Goal: Transaction & Acquisition: Purchase product/service

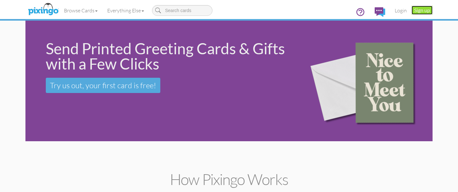
click at [417, 13] on link "Sign up" at bounding box center [421, 10] width 21 height 9
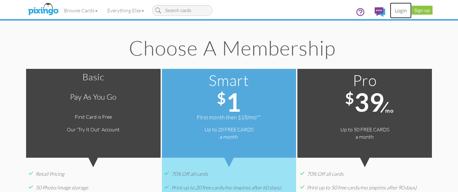
click at [405, 11] on link "Login" at bounding box center [401, 11] width 22 height 16
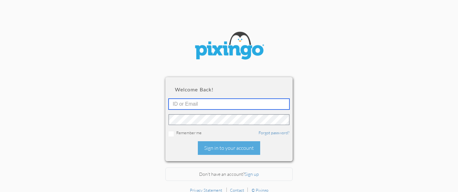
type input "stephaniebutler@snowfox.us"
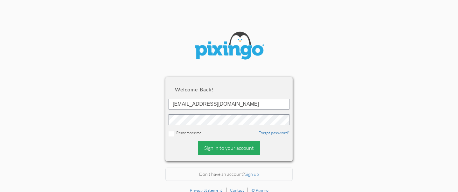
click at [235, 148] on div "Sign in to your account" at bounding box center [229, 149] width 62 height 14
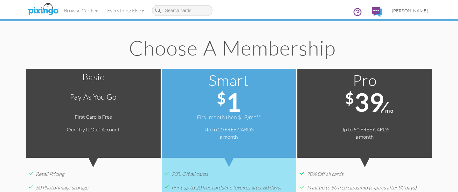
click at [408, 9] on span "[PERSON_NAME]" at bounding box center [410, 10] width 36 height 5
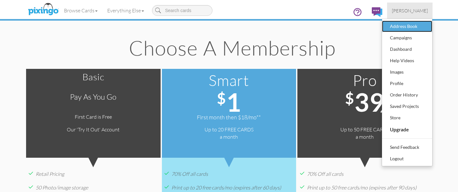
click at [408, 27] on div "Address Book" at bounding box center [407, 27] width 38 height 10
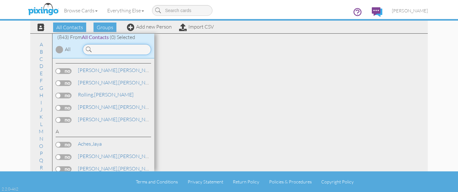
click at [123, 49] on input at bounding box center [117, 49] width 68 height 11
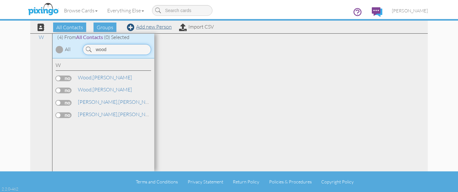
type input "wood"
click at [143, 28] on link "Add new Person" at bounding box center [149, 27] width 45 height 6
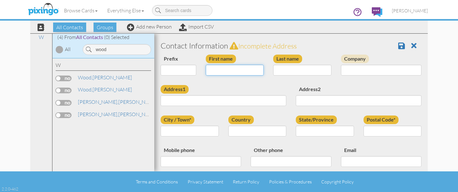
click at [235, 68] on input "First name" at bounding box center [235, 70] width 58 height 11
type input "[PERSON_NAME]"
type input "Wood"
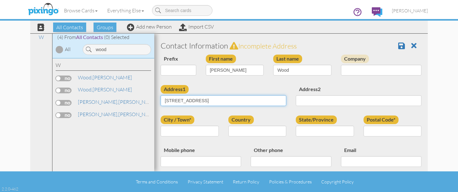
type input "908 W. Olive St"
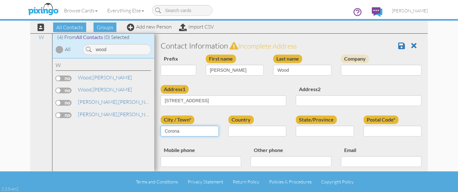
type input "Corona"
select select "object:3575"
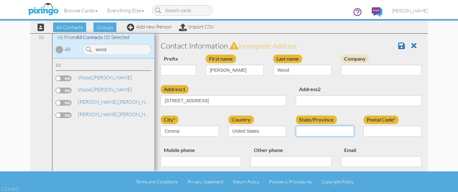
select select "object:3828"
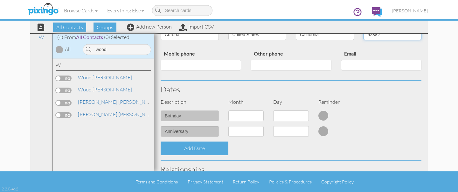
scroll to position [102, 0]
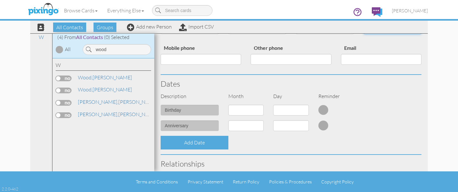
type input "92882"
click at [255, 112] on select "1 - Jan 2 - Feb 3 - Mar 4 - Apr 5 - May 6 - Jun 7 - Jul 8 - Aug 9 - Sep 10 - Oc…" at bounding box center [246, 110] width 36 height 11
select select "object:3571"
click at [228, 105] on select "1 - Jan 2 - Feb 3 - Mar 4 - Apr 5 - May 6 - Jun 7 - Jul 8 - Aug 9 - Sep 10 - Oc…" at bounding box center [246, 110] width 36 height 11
click at [285, 112] on select "1 2 3 4 5 6 7 8 9 10 11 12 13 14 15 16 17 18 19 20 21 22 23 24 25 26 27 28 29 30" at bounding box center [291, 110] width 36 height 11
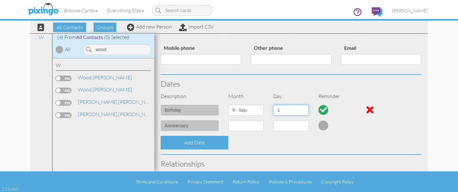
select select "number:14"
click at [273, 105] on select "1 2 3 4 5 6 7 8 9 10 11 12 13 14 15 16 17 18 19 20 21 22 23 24 25 26 27 28 29 30" at bounding box center [291, 110] width 36 height 11
click at [244, 129] on select "1 - Jan 2 - Feb 3 - Mar 4 - Apr 5 - May 6 - Jun 7 - Jul 8 - Aug 9 - Sep 10 - Oc…" at bounding box center [246, 126] width 36 height 11
select select "object:3570"
click at [228, 121] on select "1 - Jan 2 - Feb 3 - Mar 4 - Apr 5 - May 6 - Jun 7 - Jul 8 - Aug 9 - Sep 10 - Oc…" at bounding box center [246, 126] width 36 height 11
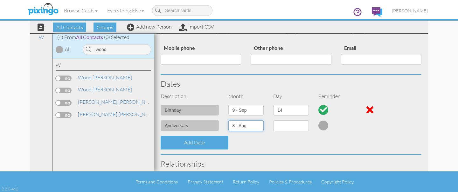
select select "number:1"
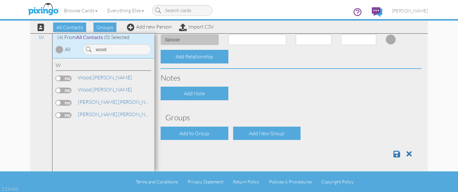
scroll to position [254, 0]
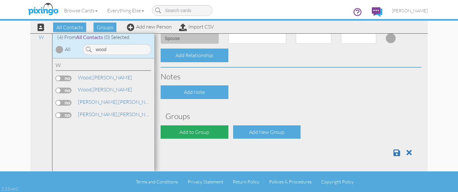
click at [214, 133] on div "Add to Group" at bounding box center [195, 133] width 68 height 14
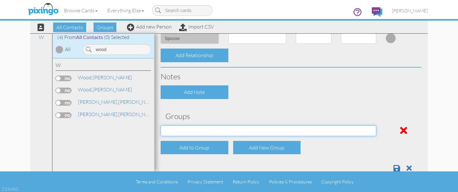
click at [224, 129] on select "Address Incorrect Joshua Aetna Joshua Cigna Joshua Postal Joshua UHC Joshua Uni…" at bounding box center [269, 131] width 216 height 11
select select "object:3892"
click at [161, 126] on select "Address Incorrect Joshua Aetna Joshua Cigna Joshua Postal Joshua UHC Joshua Uni…" at bounding box center [269, 131] width 216 height 11
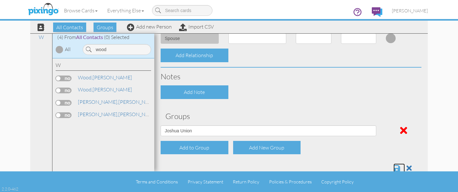
click at [396, 168] on span at bounding box center [396, 169] width 7 height 8
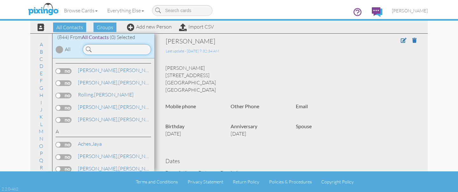
click at [119, 53] on input at bounding box center [117, 49] width 68 height 11
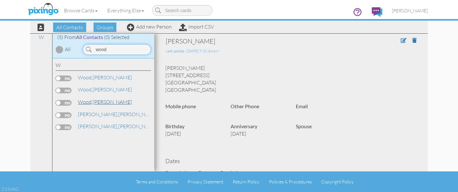
type input "wood"
click at [79, 105] on span "Wood," at bounding box center [85, 102] width 15 height 6
click at [63, 103] on label at bounding box center [64, 103] width 16 height 6
click at [0, 0] on input "checkbox" at bounding box center [0, 0] width 0 height 0
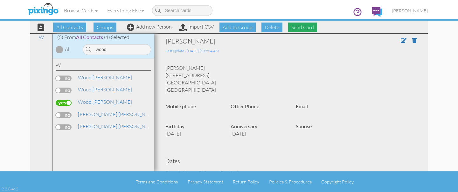
click at [298, 29] on span "Send Card" at bounding box center [302, 28] width 29 height 10
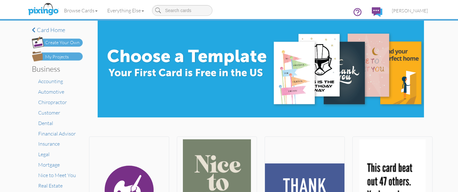
click at [73, 59] on img at bounding box center [57, 57] width 51 height 10
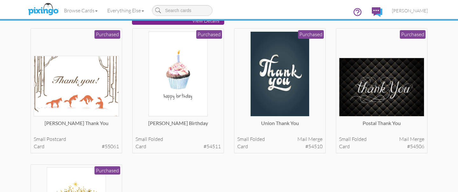
scroll to position [172, 0]
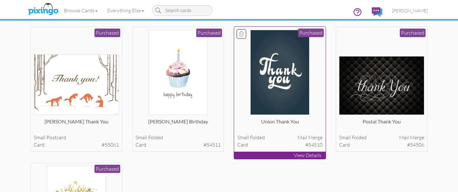
click at [293, 90] on img at bounding box center [279, 73] width 59 height 86
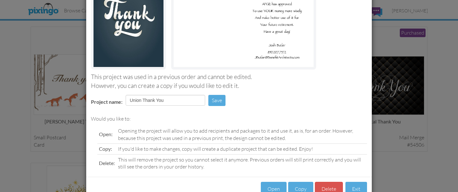
scroll to position [105, 0]
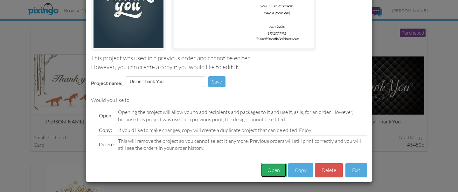
click at [270, 171] on button "Open" at bounding box center [274, 170] width 26 height 14
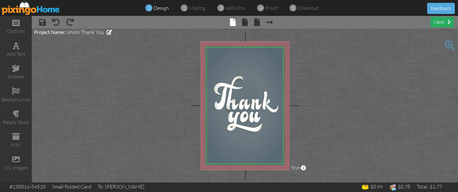
click at [434, 22] on div "next" at bounding box center [442, 22] width 23 height 10
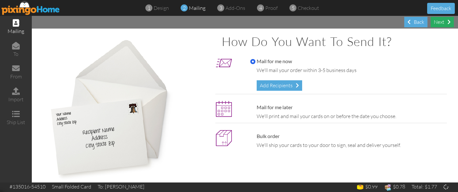
click at [440, 24] on div "Next" at bounding box center [442, 22] width 23 height 10
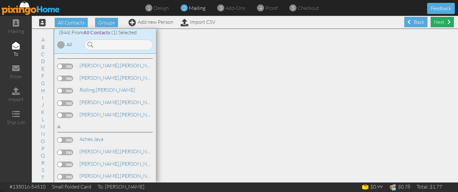
click at [440, 25] on div "Next" at bounding box center [442, 22] width 23 height 10
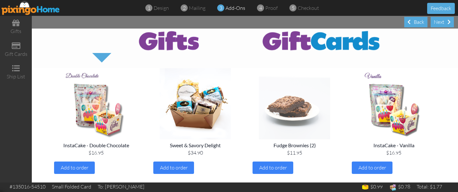
scroll to position [26, 0]
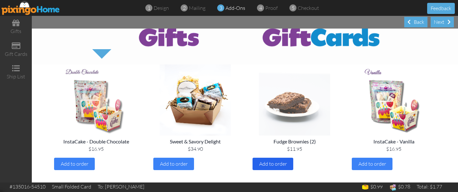
click at [269, 164] on span "Add to order" at bounding box center [273, 164] width 28 height 6
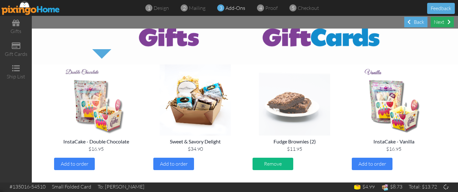
click at [437, 26] on div "Next" at bounding box center [442, 22] width 23 height 10
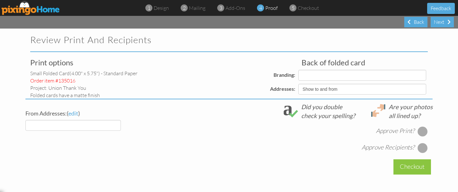
select select "object:5543"
select select "object:5540"
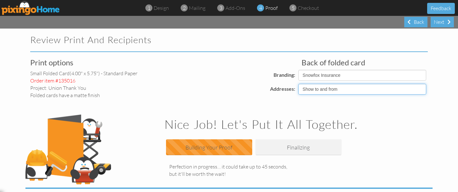
click at [354, 89] on select "Show to and from Show from only Hide to and from" at bounding box center [362, 89] width 128 height 11
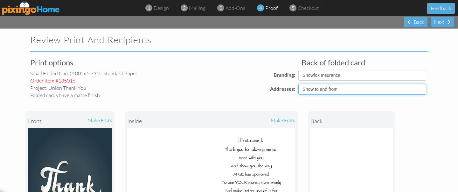
select select "object:5531"
click at [298, 84] on select "Show to and from Show from only Hide to and from" at bounding box center [362, 89] width 128 height 11
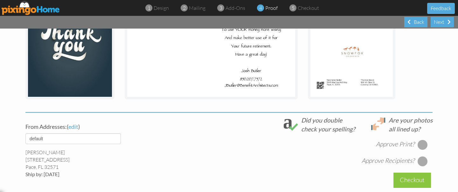
scroll to position [163, 0]
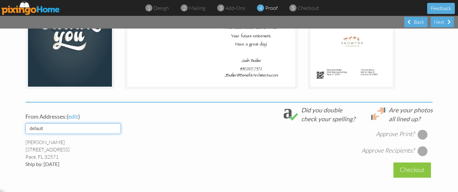
click at [83, 128] on select "default [PERSON_NAME] [PERSON_NAME]" at bounding box center [72, 128] width 95 height 11
click at [25, 123] on select "default [PERSON_NAME] [PERSON_NAME]" at bounding box center [72, 128] width 95 height 11
click at [78, 132] on select "default [PERSON_NAME] [PERSON_NAME]" at bounding box center [72, 128] width 95 height 11
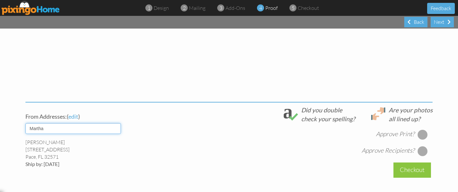
scroll to position [86, 0]
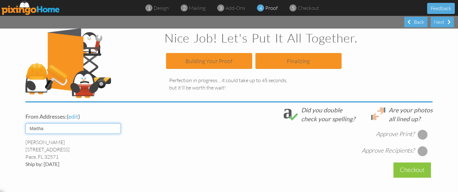
select select "object:5541"
click at [25, 123] on select "default [PERSON_NAME] [PERSON_NAME]" at bounding box center [72, 128] width 95 height 11
click at [425, 135] on div at bounding box center [423, 135] width 10 height 10
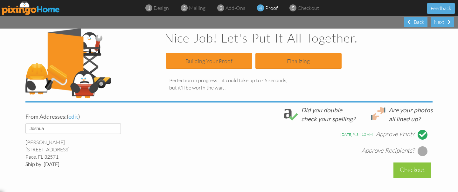
click at [424, 149] on div at bounding box center [423, 151] width 10 height 10
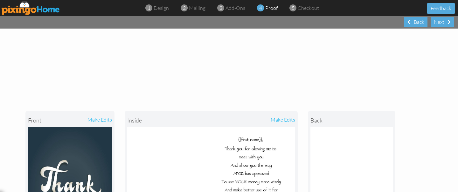
click at [412, 169] on div "front make edits inside make edits back" at bounding box center [228, 181] width 407 height 167
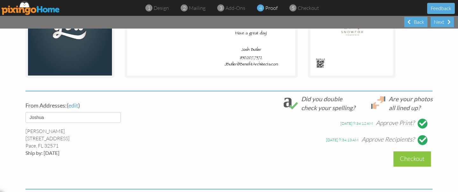
scroll to position [177, 0]
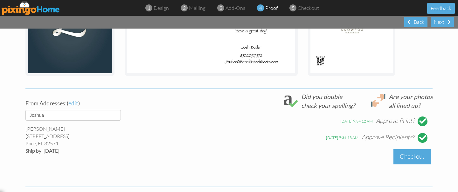
click at [415, 161] on div "Checkout" at bounding box center [412, 156] width 38 height 15
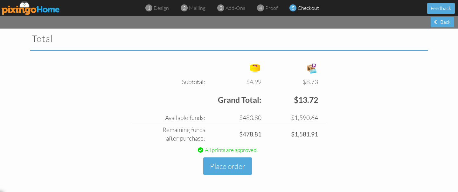
scroll to position [218, 0]
click at [239, 174] on button "Place order" at bounding box center [227, 166] width 49 height 17
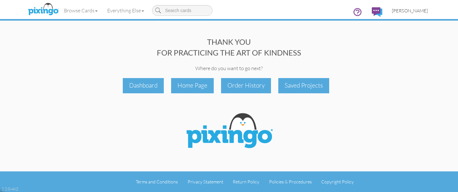
click at [418, 11] on span "[PERSON_NAME]" at bounding box center [410, 10] width 36 height 5
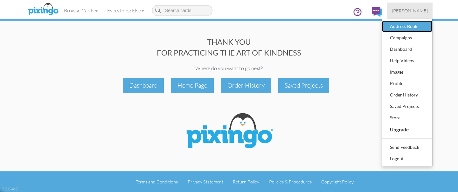
click at [404, 25] on div "Address Book" at bounding box center [407, 27] width 38 height 10
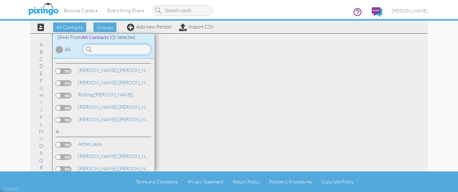
click at [130, 50] on input at bounding box center [117, 49] width 68 height 11
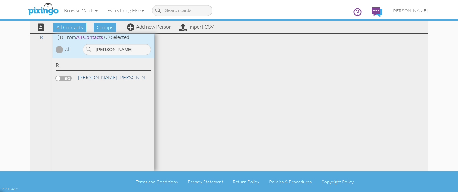
click at [99, 79] on span "[PERSON_NAME]," at bounding box center [98, 77] width 40 height 6
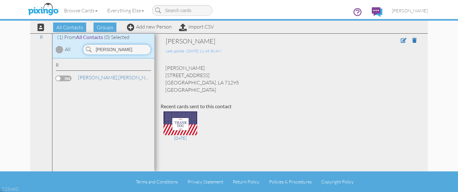
click at [135, 49] on input "reppond" at bounding box center [117, 49] width 68 height 11
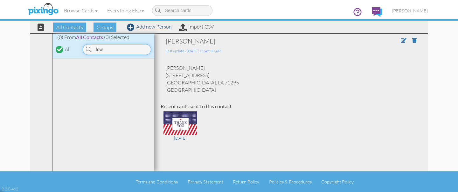
type input "fow"
click at [162, 26] on link "Add new Person" at bounding box center [149, 27] width 45 height 6
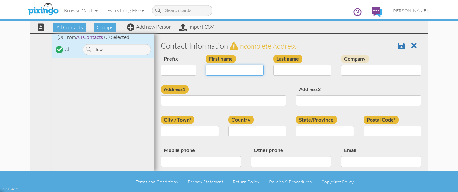
click at [234, 71] on input "First name" at bounding box center [235, 70] width 58 height 11
type input "[PERSON_NAME]"
type input "Fow"
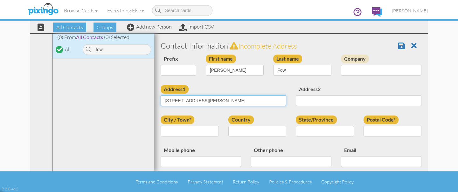
type input "[STREET_ADDRESS][PERSON_NAME]"
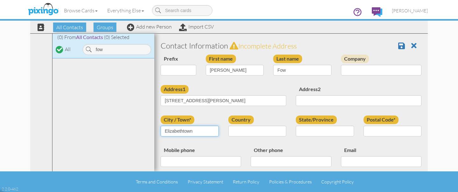
type input "Elizabethtown"
select select "object:7730"
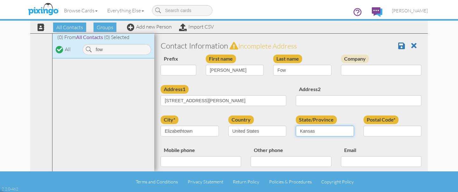
select select "object:7998"
click at [296, 126] on select "AA (Military) AE (Military) Alabama Alaska American Samoa AP (Military) Arizona…" at bounding box center [325, 131] width 58 height 11
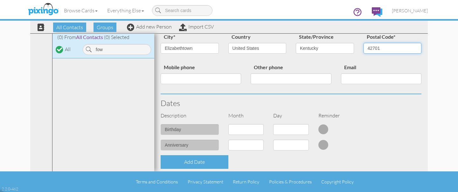
scroll to position [85, 0]
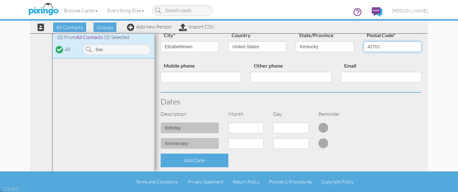
type input "42701"
click at [243, 129] on select "1 - Jan 2 - Feb 3 - Mar 4 - Apr 5 - May 6 - Jun 7 - Jul 8 - Aug 9 - Sep 10 - Oc…" at bounding box center [246, 128] width 36 height 11
select select "object:7724"
click at [228, 123] on select "1 - Jan 2 - Feb 3 - Mar 4 - Apr 5 - May 6 - Jun 7 - Jul 8 - Aug 9 - Sep 10 - Oc…" at bounding box center [246, 128] width 36 height 11
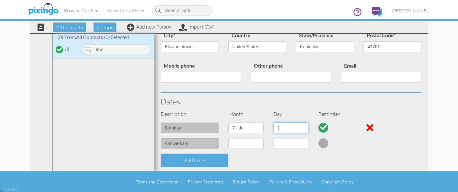
click at [289, 128] on select "1 2 3 4 5 6 7 8 9 10 11 12 13 14 15 16 17 18 19 20 21 22 23 24 25 26 27 28 29 3…" at bounding box center [291, 128] width 36 height 11
select select "number:19"
click at [273, 123] on select "1 2 3 4 5 6 7 8 9 10 11 12 13 14 15 16 17 18 19 20 21 22 23 24 25 26 27 28 29 3…" at bounding box center [291, 128] width 36 height 11
click at [250, 145] on select "1 - Jan 2 - Feb 3 - Mar 4 - Apr 5 - May 6 - Jun 7 - Jul 8 - Aug 9 - Sep 10 - Oc…" at bounding box center [246, 143] width 36 height 11
select select "object:7725"
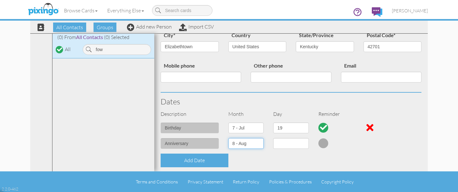
click at [228, 138] on select "1 - Jan 2 - Feb 3 - Mar 4 - Apr 5 - May 6 - Jun 7 - Jul 8 - Aug 9 - Sep 10 - Oc…" at bounding box center [246, 143] width 36 height 11
select select "number:1"
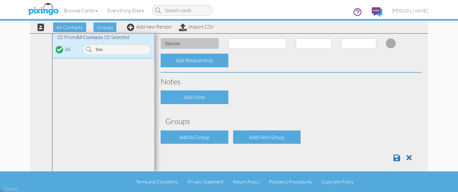
scroll to position [254, 0]
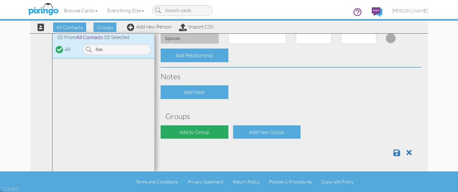
click at [220, 128] on div "Add to Group" at bounding box center [195, 133] width 68 height 14
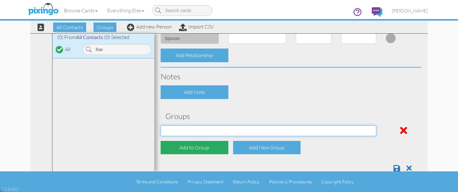
click at [220, 128] on select "Address Incorrect Joshua Aetna Joshua Cigna Joshua Postal Joshua UHC Joshua Uni…" at bounding box center [269, 131] width 216 height 11
select select "object:8045"
click at [161, 126] on select "Address Incorrect Joshua Aetna Joshua Cigna Joshua Postal Joshua UHC Joshua Uni…" at bounding box center [269, 131] width 216 height 11
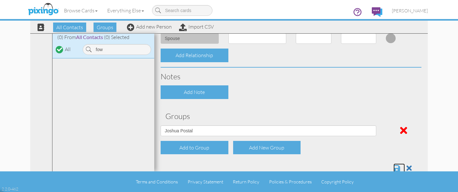
click at [396, 168] on span at bounding box center [396, 169] width 7 height 8
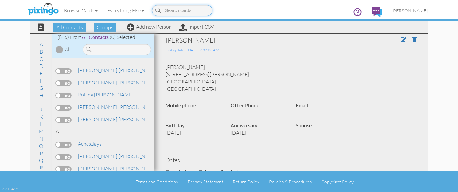
scroll to position [1, 0]
click at [123, 49] on input at bounding box center [117, 49] width 68 height 11
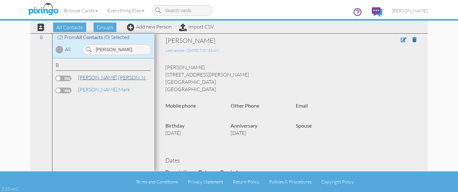
click at [96, 76] on link "[PERSON_NAME]" at bounding box center [117, 78] width 81 height 8
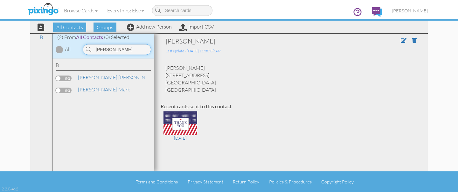
click at [120, 45] on input "[PERSON_NAME]" at bounding box center [117, 49] width 68 height 11
click at [102, 77] on link "[PERSON_NAME]" at bounding box center [117, 78] width 81 height 8
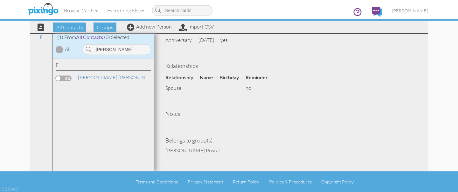
scroll to position [223, 0]
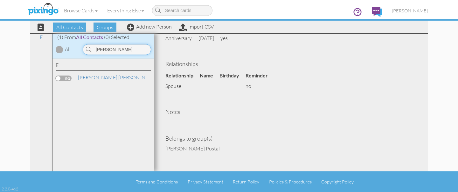
click at [119, 49] on input "[PERSON_NAME]" at bounding box center [117, 49] width 68 height 11
type input "schofi"
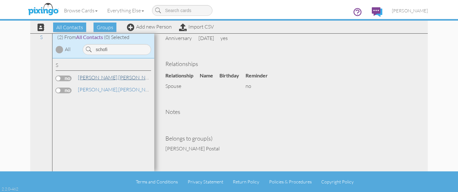
click at [93, 80] on span "[PERSON_NAME]," at bounding box center [98, 77] width 40 height 6
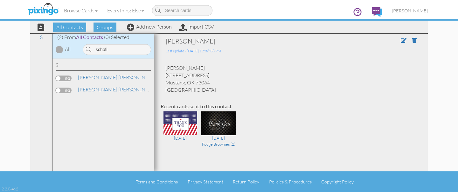
click at [64, 80] on label at bounding box center [64, 79] width 16 height 6
click at [0, 0] on input "checkbox" at bounding box center [0, 0] width 0 height 0
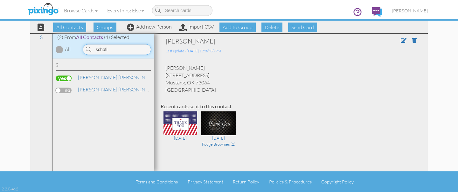
click at [119, 52] on input "schofi" at bounding box center [117, 49] width 68 height 11
type input "[PERSON_NAME]"
click at [65, 79] on label at bounding box center [64, 79] width 16 height 6
click at [0, 0] on input "checkbox" at bounding box center [0, 0] width 0 height 0
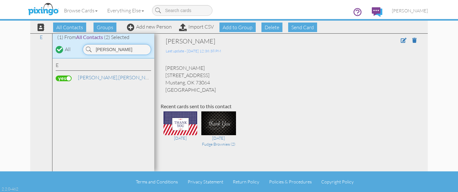
click at [119, 50] on input "[PERSON_NAME]" at bounding box center [117, 49] width 68 height 11
type input "[PERSON_NAME]"
click at [66, 78] on label at bounding box center [64, 79] width 16 height 6
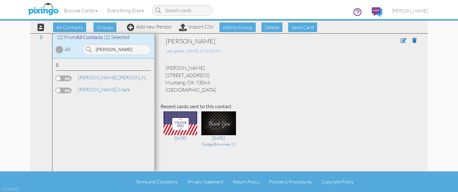
click at [0, 0] on input "checkbox" at bounding box center [0, 0] width 0 height 0
click at [123, 51] on input "[PERSON_NAME]" at bounding box center [117, 49] width 68 height 11
click at [62, 78] on label at bounding box center [64, 79] width 16 height 6
click at [0, 0] on input "checkbox" at bounding box center [0, 0] width 0 height 0
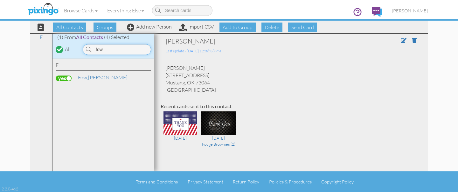
click at [110, 48] on input "fow" at bounding box center [117, 49] width 68 height 11
type input "reppon"
click at [60, 79] on label at bounding box center [64, 79] width 16 height 6
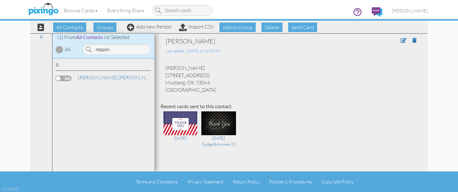
click at [0, 0] on input "checkbox" at bounding box center [0, 0] width 0 height 0
click at [307, 30] on span "Send Card" at bounding box center [302, 28] width 29 height 10
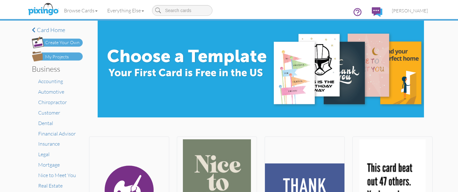
click at [57, 58] on div "My Projects" at bounding box center [57, 57] width 24 height 7
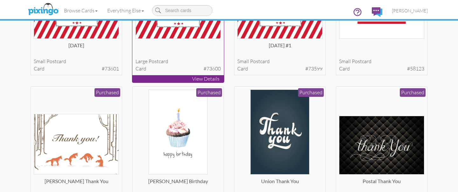
scroll to position [114, 0]
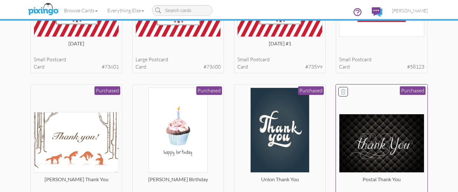
click at [370, 159] on img at bounding box center [382, 143] width 86 height 59
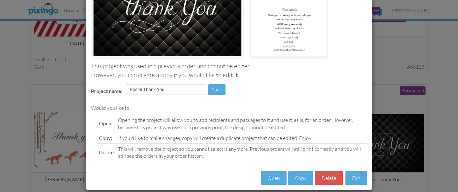
scroll to position [105, 0]
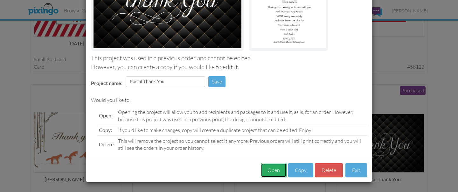
click at [275, 170] on button "Open" at bounding box center [274, 170] width 26 height 14
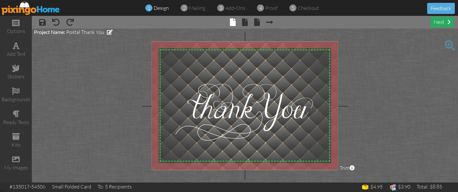
click at [437, 24] on div "next" at bounding box center [442, 22] width 23 height 10
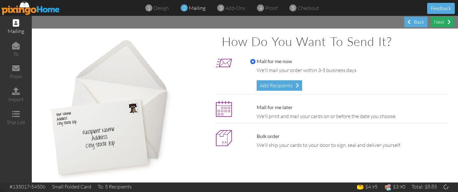
click at [439, 23] on div "Next" at bounding box center [442, 22] width 23 height 10
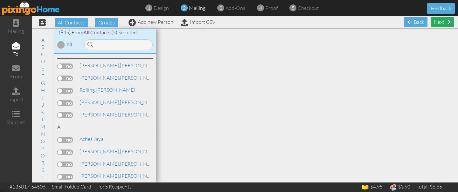
click at [439, 23] on div "Next" at bounding box center [442, 22] width 23 height 10
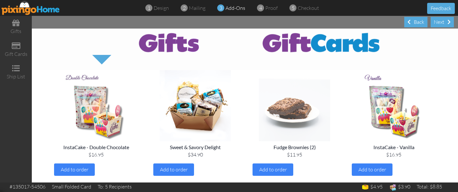
scroll to position [27, 0]
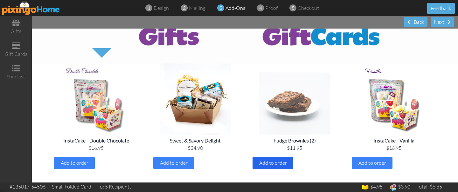
click at [272, 164] on span "Add to order" at bounding box center [273, 163] width 28 height 6
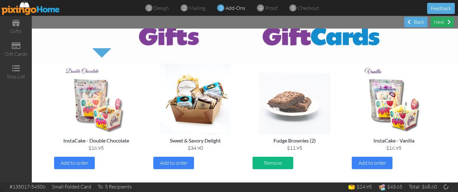
click at [448, 24] on span at bounding box center [448, 21] width 3 height 5
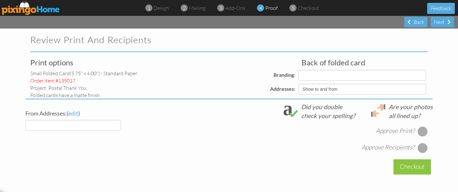
select select "object:13158"
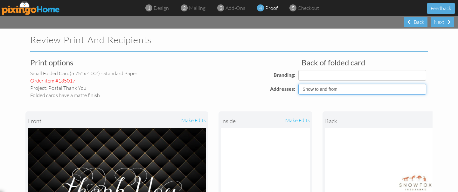
click at [346, 90] on select "Show to and from Show from only Hide to and from" at bounding box center [362, 89] width 128 height 11
select select "object:13170"
select select "object:13156"
click at [298, 84] on select "Show to and from Show from only Hide to and from" at bounding box center [362, 89] width 128 height 11
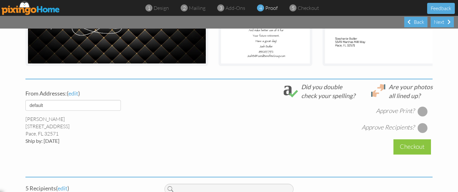
scroll to position [191, 0]
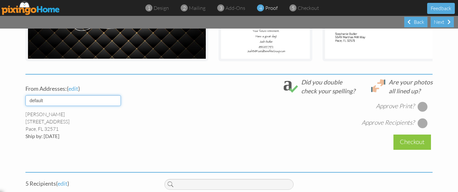
click at [95, 100] on select "default [PERSON_NAME] [PERSON_NAME]" at bounding box center [72, 100] width 95 height 11
select select "object:13159"
click at [25, 95] on select "default [PERSON_NAME] [PERSON_NAME]" at bounding box center [72, 100] width 95 height 11
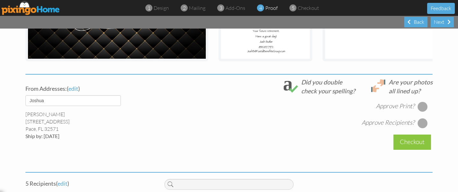
click at [424, 107] on div at bounding box center [423, 107] width 10 height 10
click at [425, 123] on div at bounding box center [423, 123] width 10 height 10
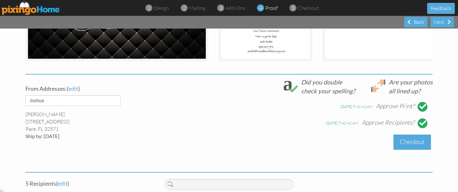
click at [405, 146] on div "Checkout" at bounding box center [412, 142] width 38 height 15
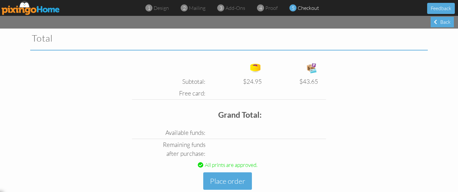
scroll to position [211, 0]
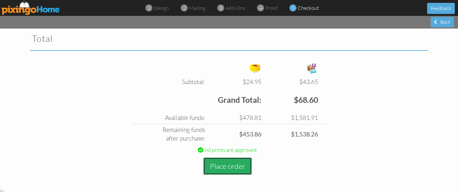
click at [238, 166] on button "Place order" at bounding box center [227, 166] width 49 height 17
